Goal: Information Seeking & Learning: Find specific fact

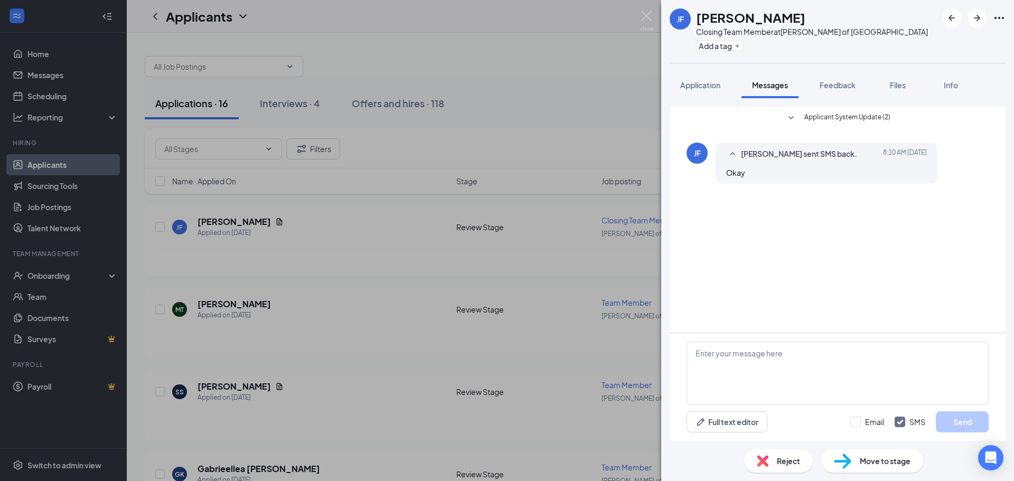
click at [781, 112] on div "Applicant System Update (2)" at bounding box center [837, 119] width 181 height 15
click at [781, 110] on div "Applicant System Update (2) JF Jaclyn Feldhusen sent SMS back. Today 8:10 AM Ok…" at bounding box center [838, 151] width 302 height 88
click at [793, 118] on icon "SmallChevronDown" at bounding box center [790, 117] width 5 height 3
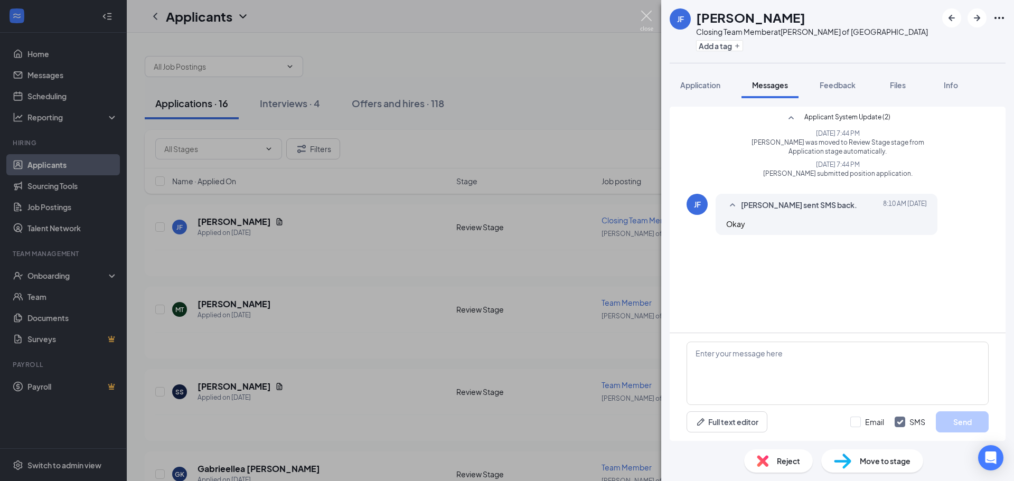
click at [643, 20] on img at bounding box center [646, 21] width 13 height 21
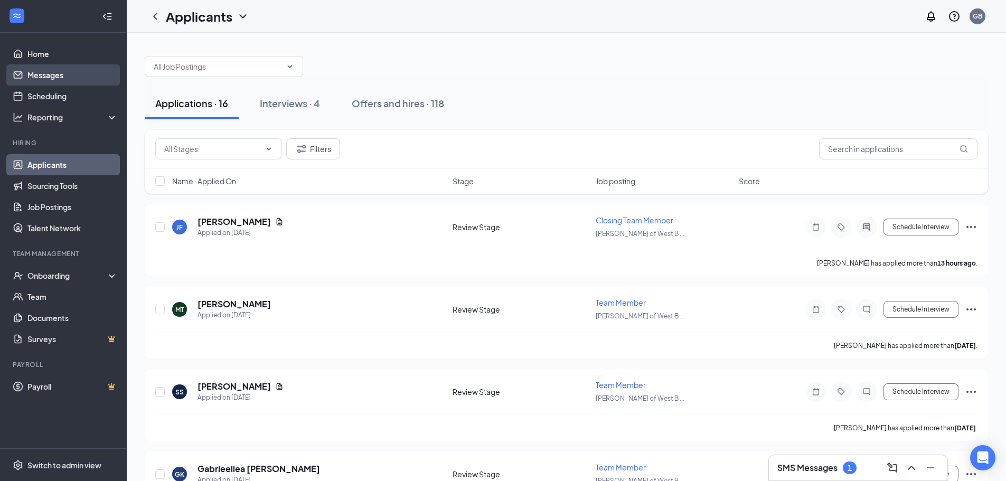
click at [63, 65] on link "Messages" at bounding box center [72, 74] width 90 height 21
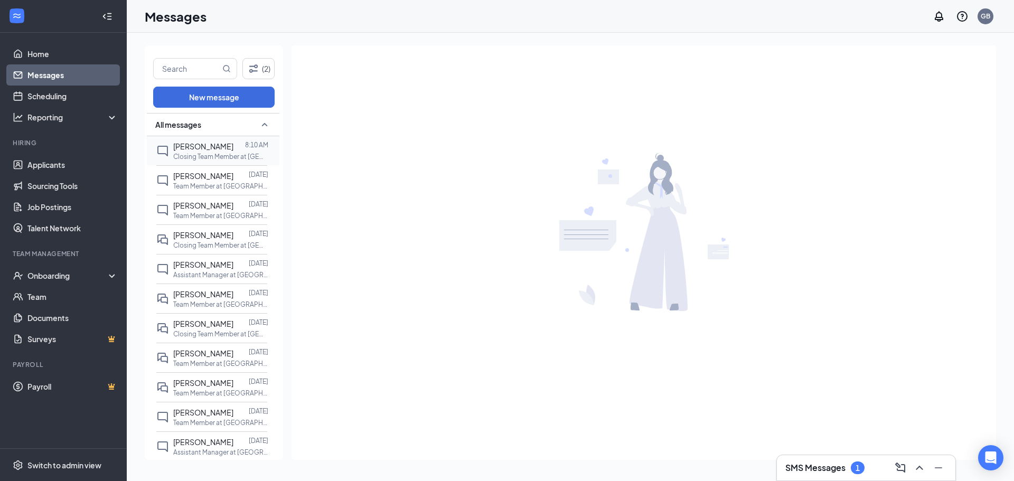
click at [220, 149] on span "Jaclyn Feldhusen" at bounding box center [203, 147] width 60 height 10
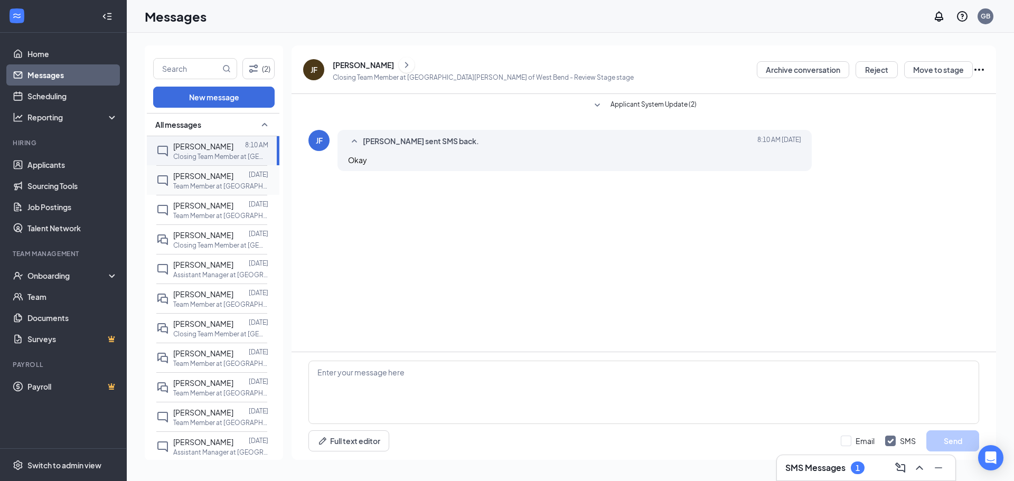
click at [246, 174] on div at bounding box center [240, 176] width 15 height 12
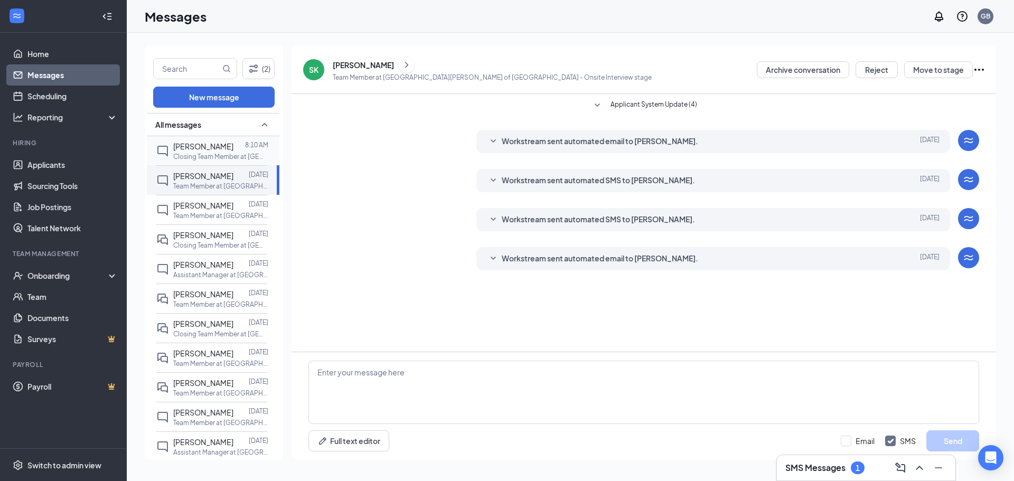
click at [226, 146] on span "Jaclyn Feldhusen" at bounding box center [203, 147] width 60 height 10
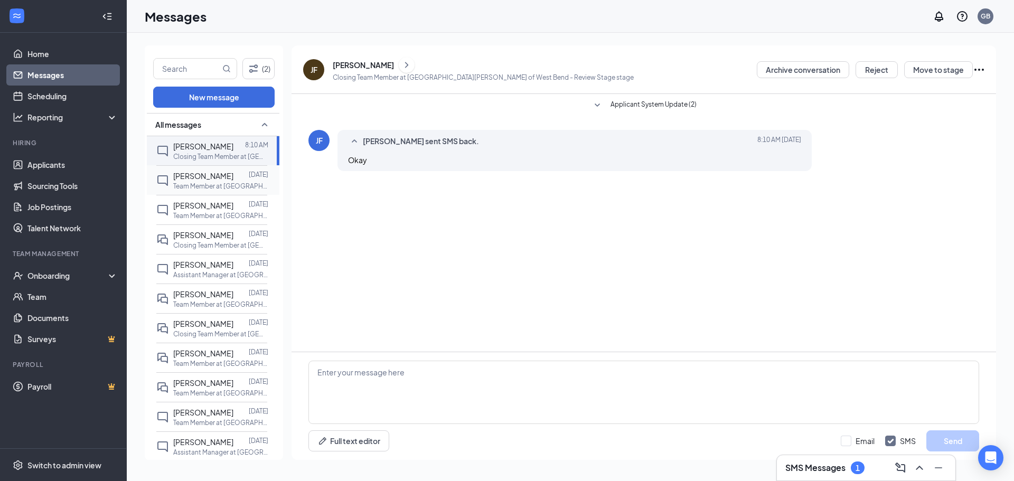
click at [233, 181] on div at bounding box center [240, 176] width 15 height 12
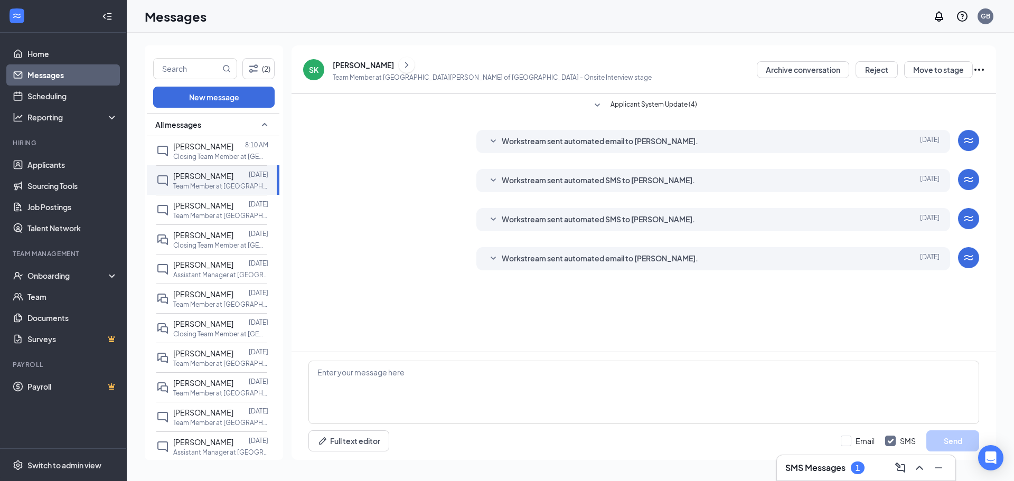
click at [488, 257] on icon "SmallChevronDown" at bounding box center [493, 258] width 13 height 13
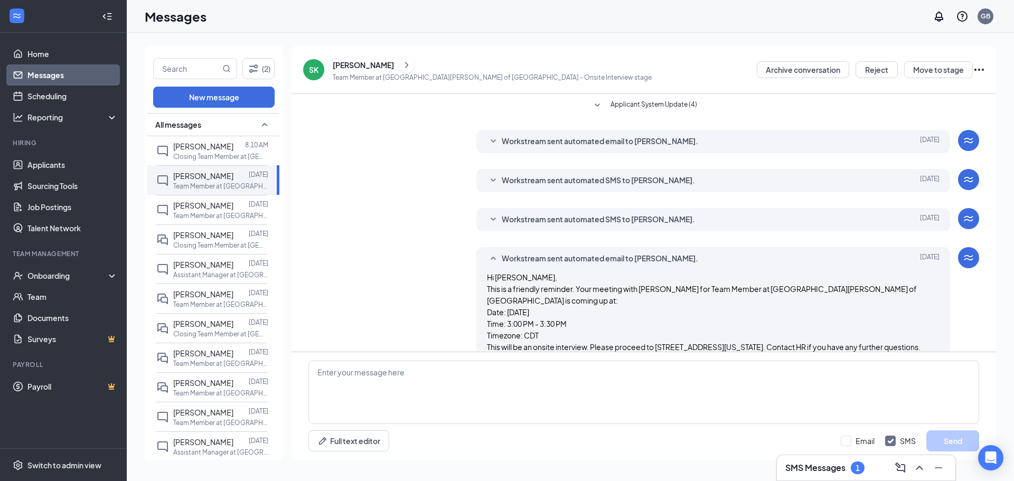
click at [488, 257] on icon "SmallChevronUp" at bounding box center [493, 258] width 13 height 13
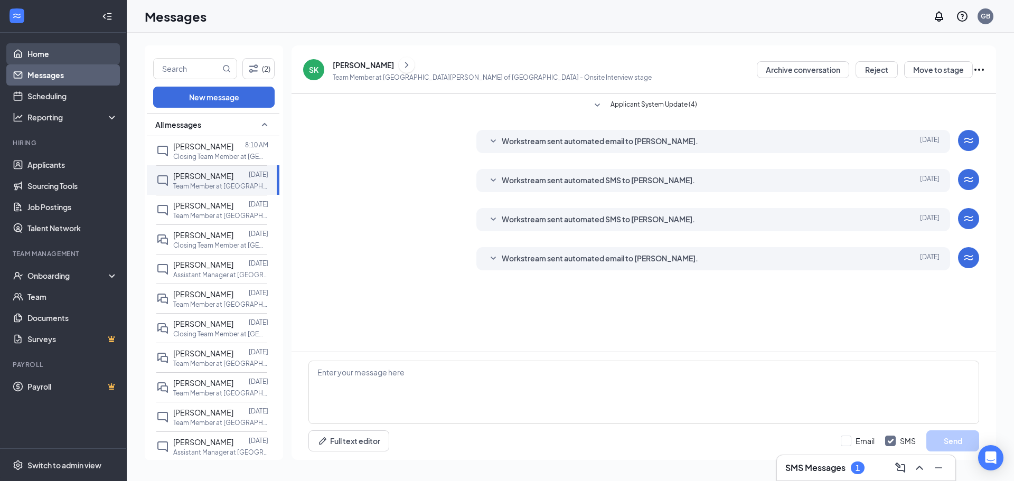
click at [27, 50] on link "Home" at bounding box center [72, 53] width 90 height 21
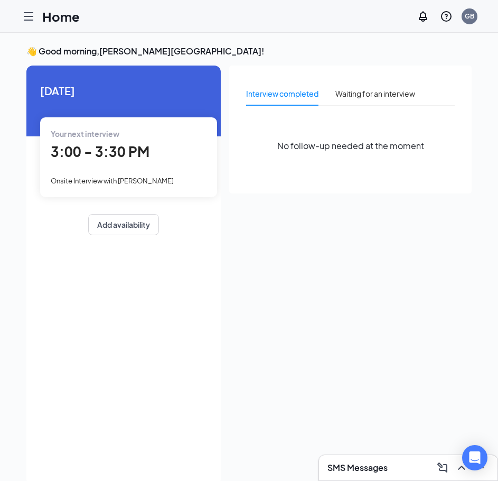
click at [30, 21] on icon "Hamburger" at bounding box center [28, 16] width 13 height 13
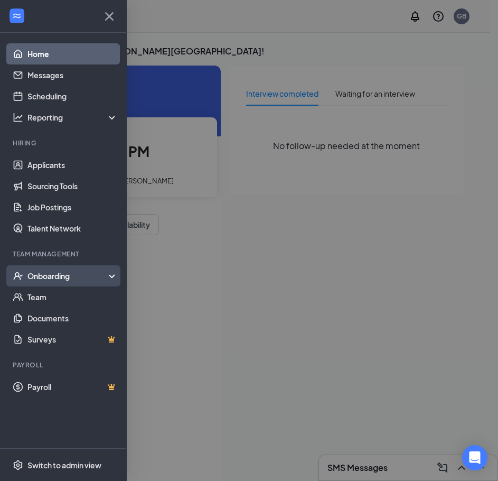
click at [90, 280] on div "Onboarding" at bounding box center [67, 275] width 81 height 11
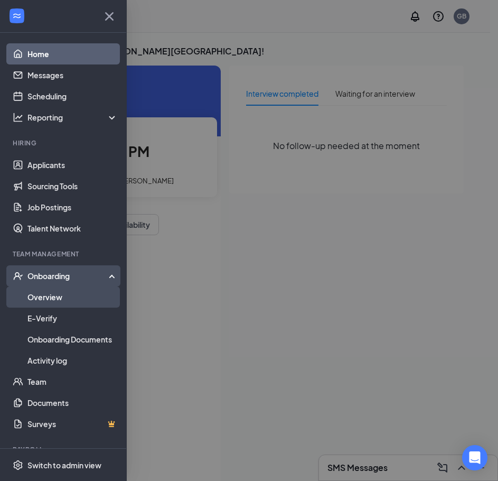
click at [64, 297] on link "Overview" at bounding box center [72, 296] width 90 height 21
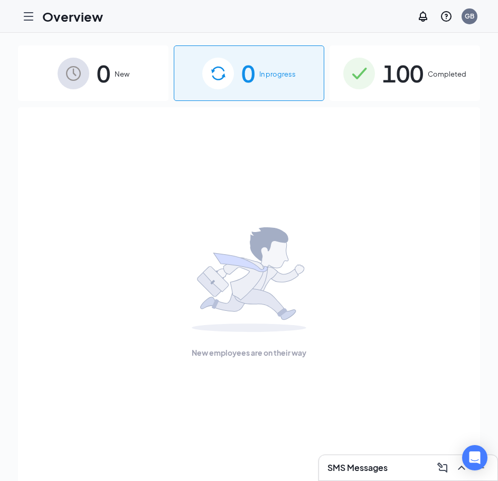
click at [387, 55] on span "100" at bounding box center [402, 73] width 41 height 36
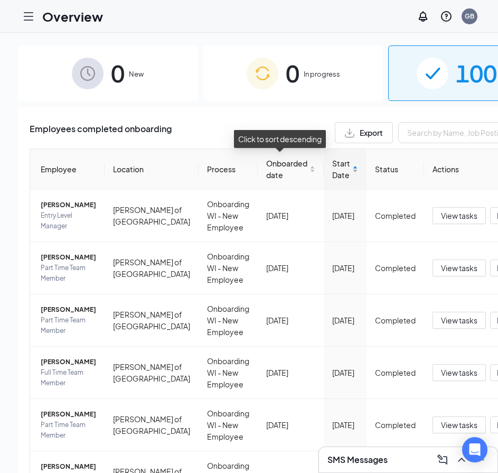
click at [332, 174] on span "Start Date" at bounding box center [341, 168] width 18 height 23
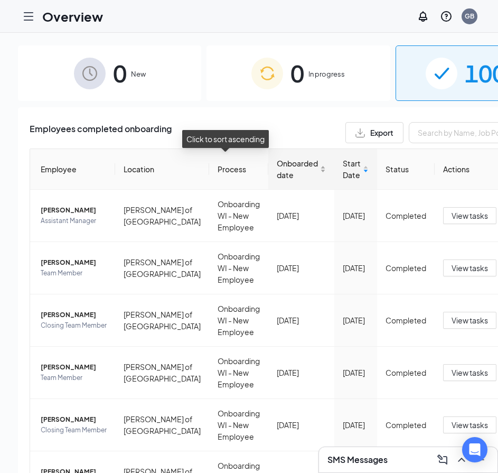
click at [277, 173] on span "Onboarded date" at bounding box center [297, 168] width 41 height 23
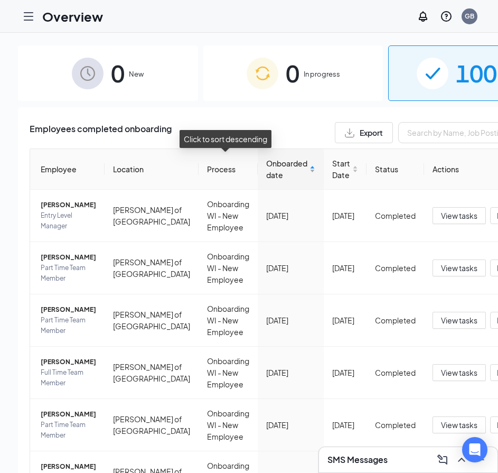
click at [266, 173] on span "Onboarded date" at bounding box center [286, 168] width 41 height 23
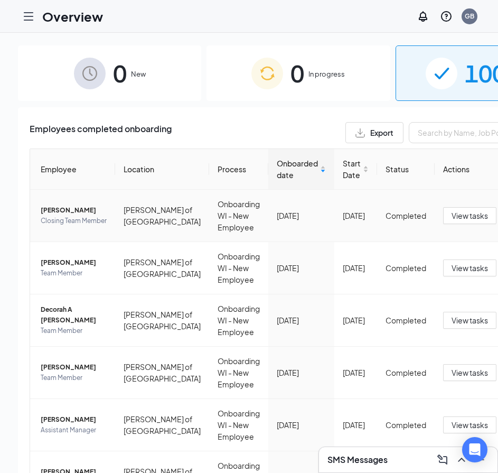
click at [50, 205] on span "Mylah R Williams" at bounding box center [74, 210] width 66 height 11
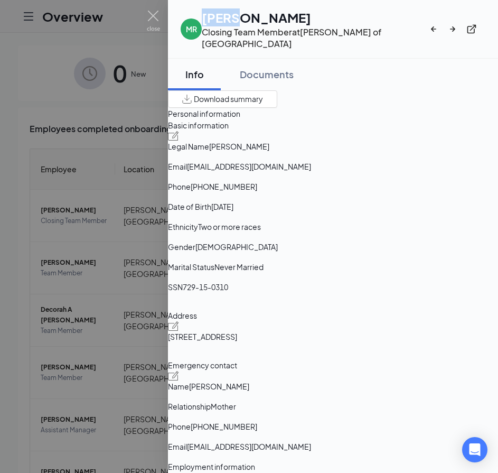
drag, startPoint x: 241, startPoint y: 20, endPoint x: 205, endPoint y: 20, distance: 35.9
click at [205, 20] on div "MR Mylah R Williams Closing Team Member at Culver's of West Bend" at bounding box center [305, 28] width 248 height 41
copy h1 "Mylah"
drag, startPoint x: 260, startPoint y: 25, endPoint x: 307, endPoint y: 10, distance: 48.8
click at [307, 10] on h1 "Mylah R Williams" at bounding box center [315, 17] width 227 height 18
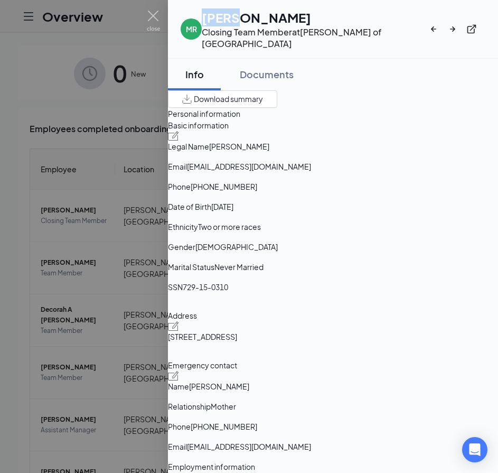
copy h1 "Williams"
drag, startPoint x: 324, startPoint y: 215, endPoint x: 401, endPoint y: 218, distance: 77.1
click at [257, 192] on span "+17024665916" at bounding box center [224, 187] width 67 height 12
copy span "7024665916"
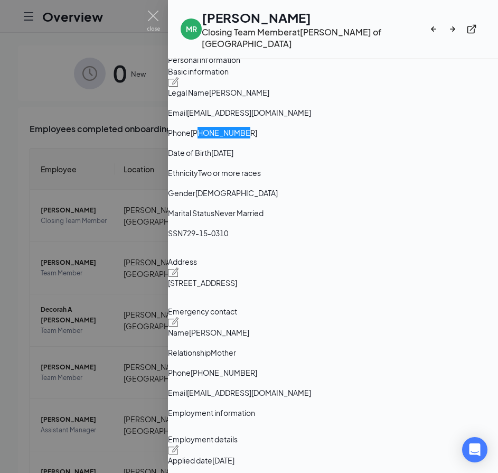
scroll to position [106, 0]
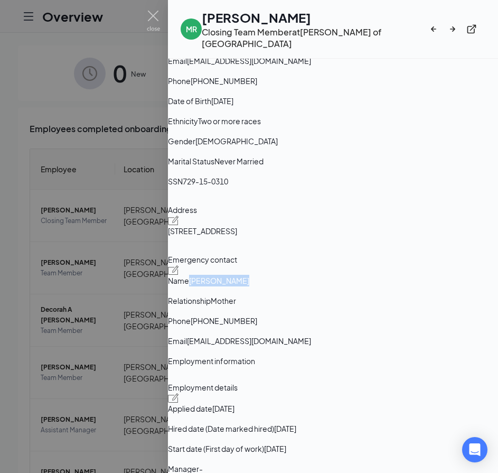
drag, startPoint x: 314, startPoint y: 328, endPoint x: 375, endPoint y: 320, distance: 61.8
click at [375, 286] on div "Name Lynn williams" at bounding box center [333, 281] width 330 height 12
copy div "Lynn williams"
drag, startPoint x: 196, startPoint y: 267, endPoint x: 187, endPoint y: 279, distance: 15.1
click at [187, 279] on div "Basic information Legal Name Mylah R Williams Email mylahraine11@icloud.com Pho…" at bounding box center [333, 184] width 330 height 341
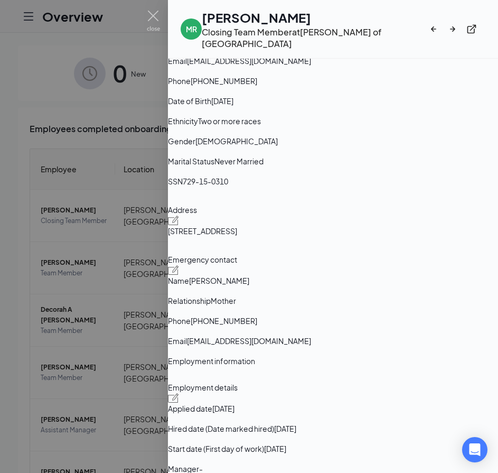
click at [198, 237] on span "3134 stanford ln west bend WI US 53090" at bounding box center [202, 231] width 69 height 12
drag, startPoint x: 198, startPoint y: 267, endPoint x: 251, endPoint y: 267, distance: 53.3
click at [237, 237] on span "3134 stanford ln west bend WI US 53090" at bounding box center [202, 231] width 69 height 12
drag, startPoint x: 192, startPoint y: 265, endPoint x: 250, endPoint y: 274, distance: 58.8
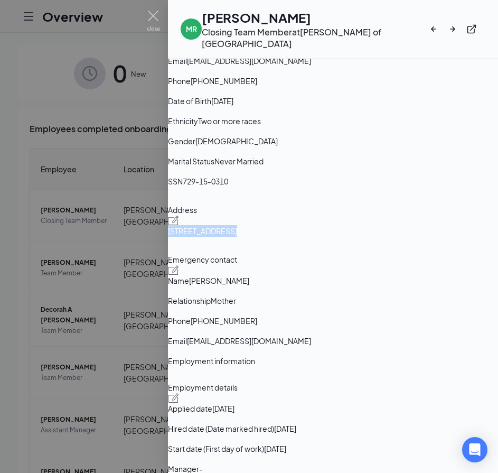
click at [250, 274] on div "Basic information Legal Name Mylah R Williams Email mylahraine11@icloud.com Pho…" at bounding box center [333, 184] width 330 height 341
copy span "3134 stanford ln"
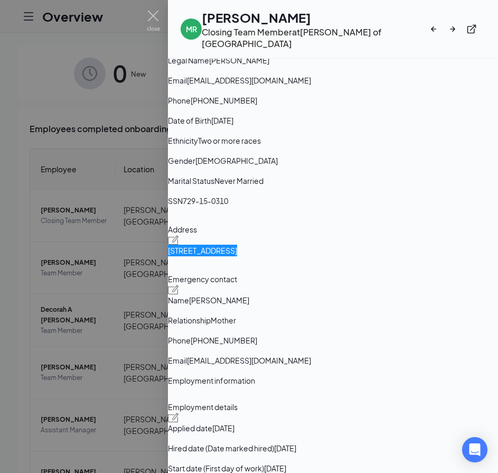
scroll to position [53, 0]
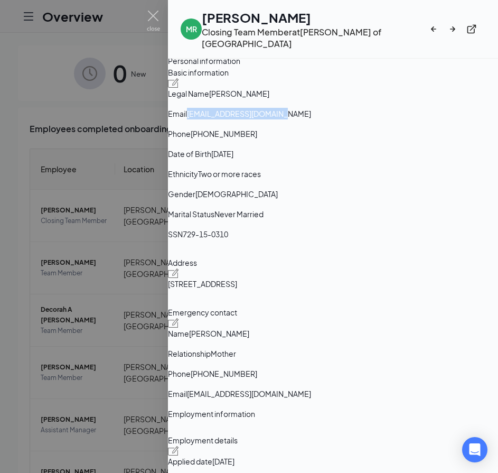
drag, startPoint x: 317, startPoint y: 145, endPoint x: 406, endPoint y: 145, distance: 88.7
click at [311, 119] on span "mylahraine11@icloud.com" at bounding box center [249, 114] width 124 height 12
copy span "mylahraine11@icloud.com"
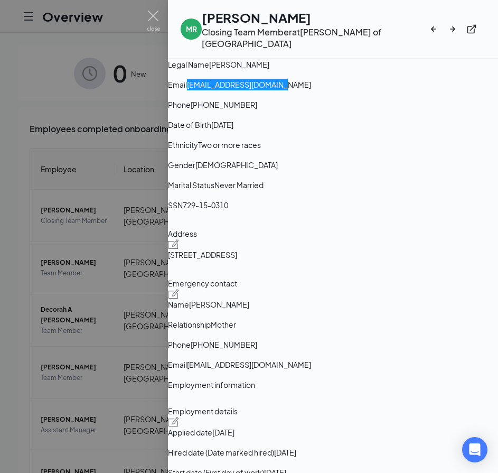
scroll to position [106, 0]
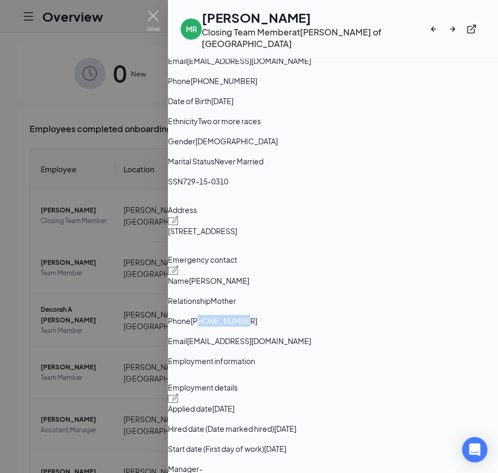
drag, startPoint x: 323, startPoint y: 368, endPoint x: 401, endPoint y: 373, distance: 78.3
click at [402, 355] on div "Emergency contact Name Lynn williams Relationship Mother Phone +17022926350 Ema…" at bounding box center [333, 304] width 330 height 101
copy span "7022926350"
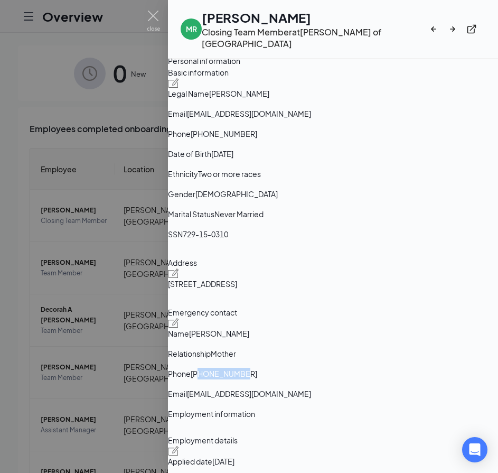
click at [228, 240] on span "729-15-0310" at bounding box center [205, 234] width 45 height 12
copy span "729-15-0310"
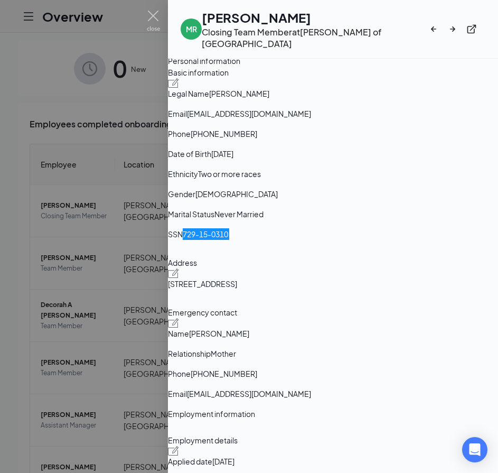
scroll to position [0, 0]
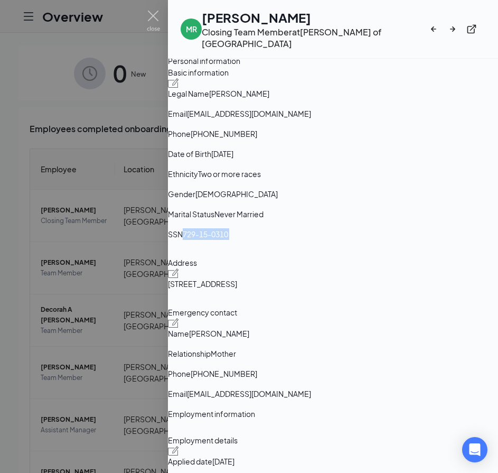
click at [224, 19] on h1 "Mylah R Williams" at bounding box center [315, 17] width 227 height 18
click at [223, 20] on h1 "Mylah R Williams" at bounding box center [315, 17] width 227 height 18
copy h1 "Mylah"
click at [297, 18] on h1 "Mylah R Williams" at bounding box center [315, 17] width 227 height 18
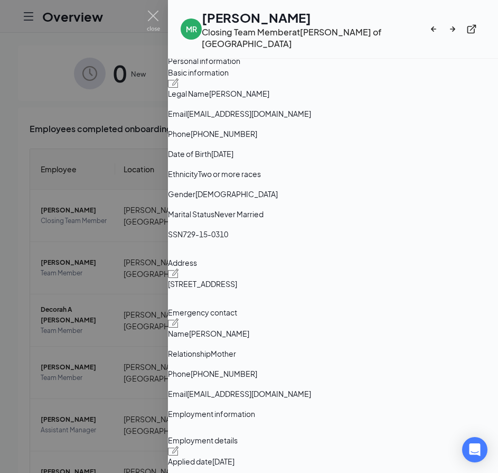
copy h1 "Williams"
click at [311, 119] on span "mylahraine11@icloud.com" at bounding box center [249, 114] width 124 height 12
drag, startPoint x: 322, startPoint y: 164, endPoint x: 392, endPoint y: 161, distance: 70.9
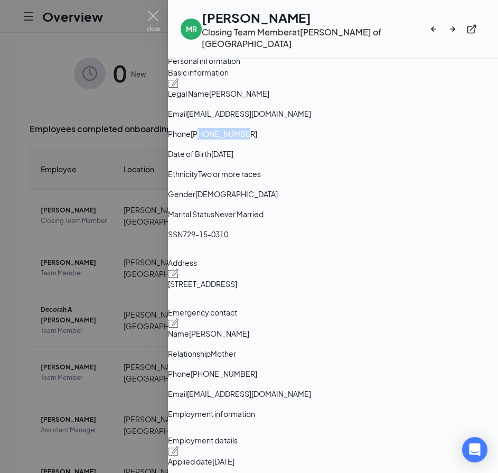
click at [257, 139] on span "+17024665916" at bounding box center [224, 134] width 67 height 12
drag, startPoint x: 197, startPoint y: 319, endPoint x: 250, endPoint y: 330, distance: 54.4
click at [250, 298] on div "Address 3134 stanford ln west bend WI US 53090" at bounding box center [333, 277] width 330 height 41
drag, startPoint x: 249, startPoint y: 330, endPoint x: 244, endPoint y: 325, distance: 6.4
